Goal: Use online tool/utility

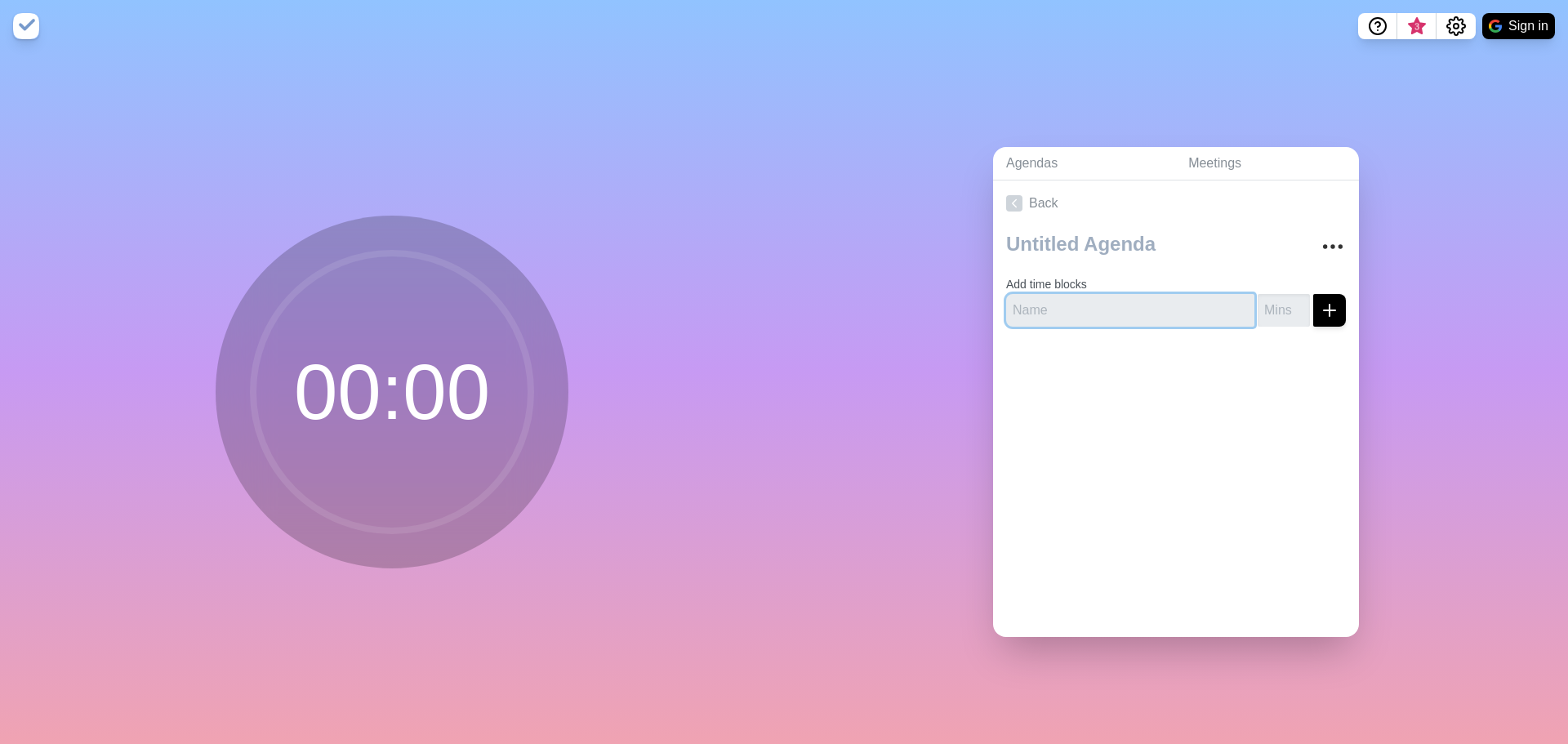
click at [1047, 309] on input "text" at bounding box center [1130, 310] width 249 height 33
click at [1461, 257] on div "Agendas Meetings Back Add time blocks" at bounding box center [1176, 398] width 784 height 692
click at [1091, 314] on input "text" at bounding box center [1130, 310] width 249 height 33
click at [363, 380] on circle at bounding box center [392, 392] width 277 height 277
click at [1007, 198] on icon at bounding box center [1015, 204] width 17 height 17
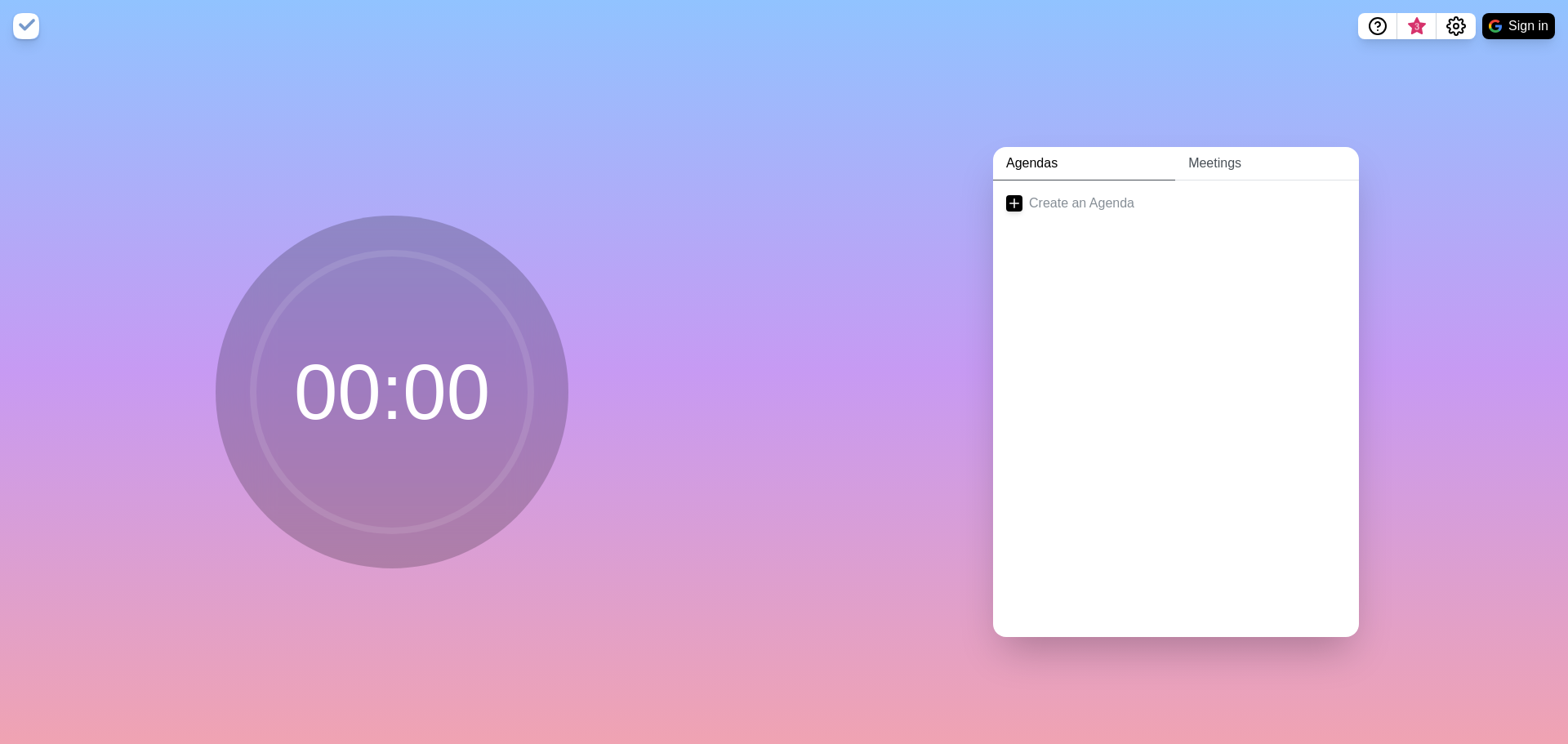
click at [1208, 156] on link "Meetings" at bounding box center [1266, 164] width 183 height 34
